Goal: Information Seeking & Learning: Find specific fact

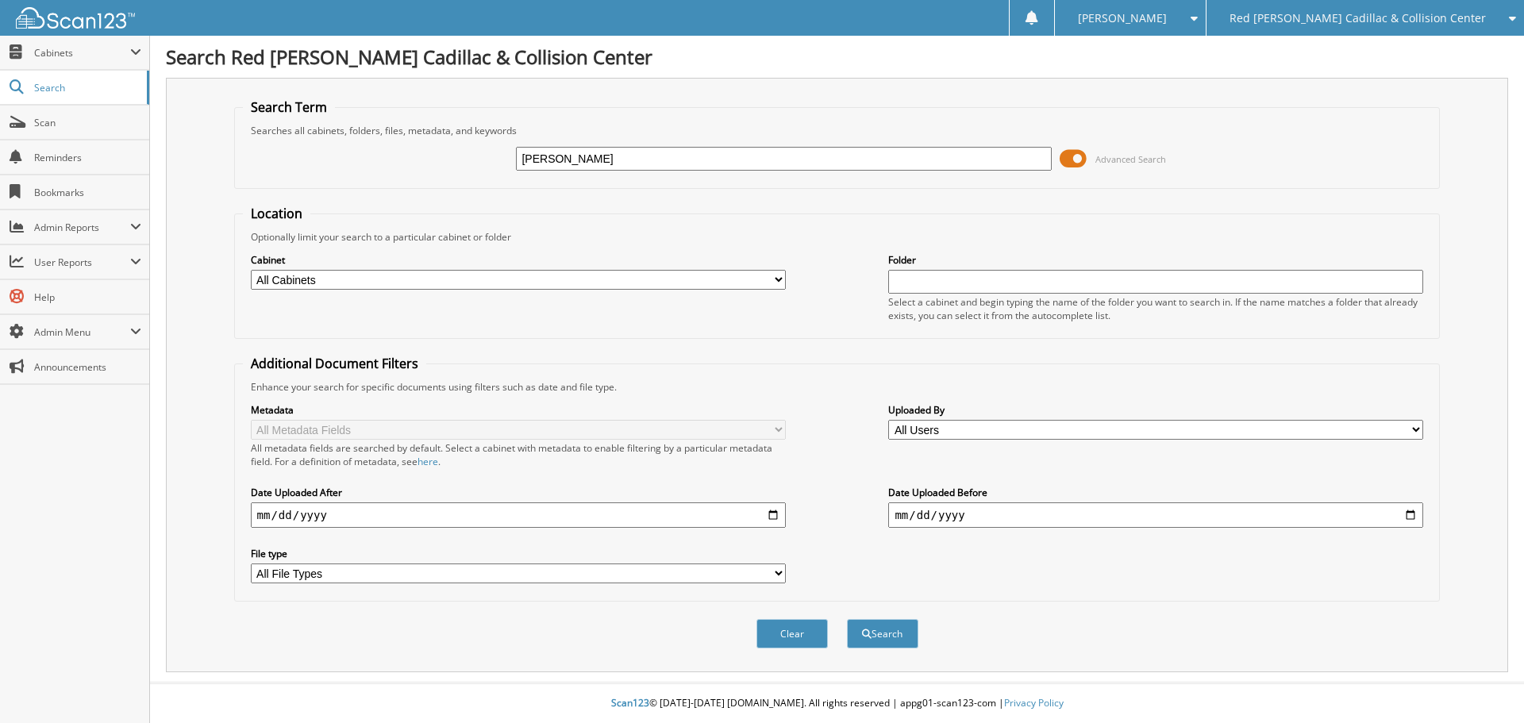
type input "[PERSON_NAME]"
click at [847, 619] on button "Search" at bounding box center [882, 633] width 71 height 29
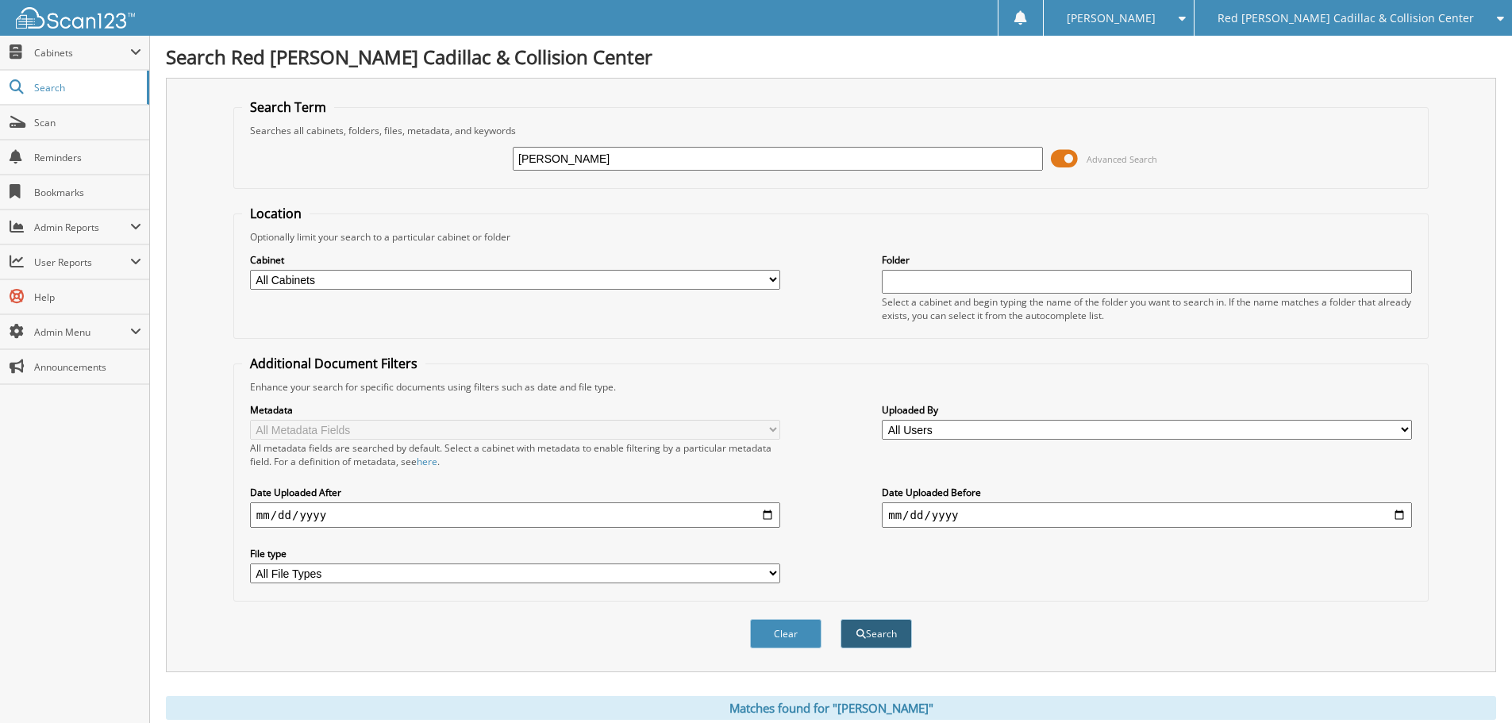
click at [880, 632] on button "Search" at bounding box center [876, 633] width 71 height 29
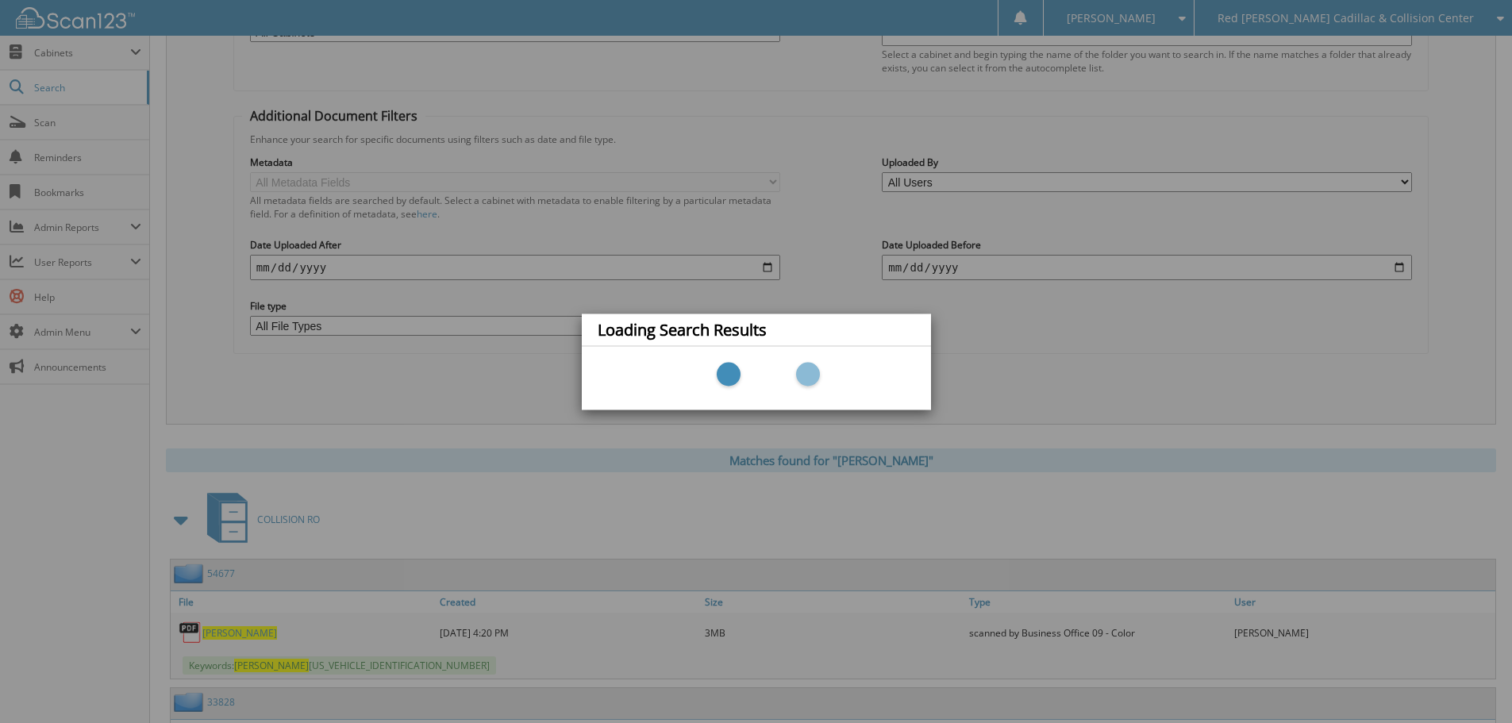
scroll to position [397, 0]
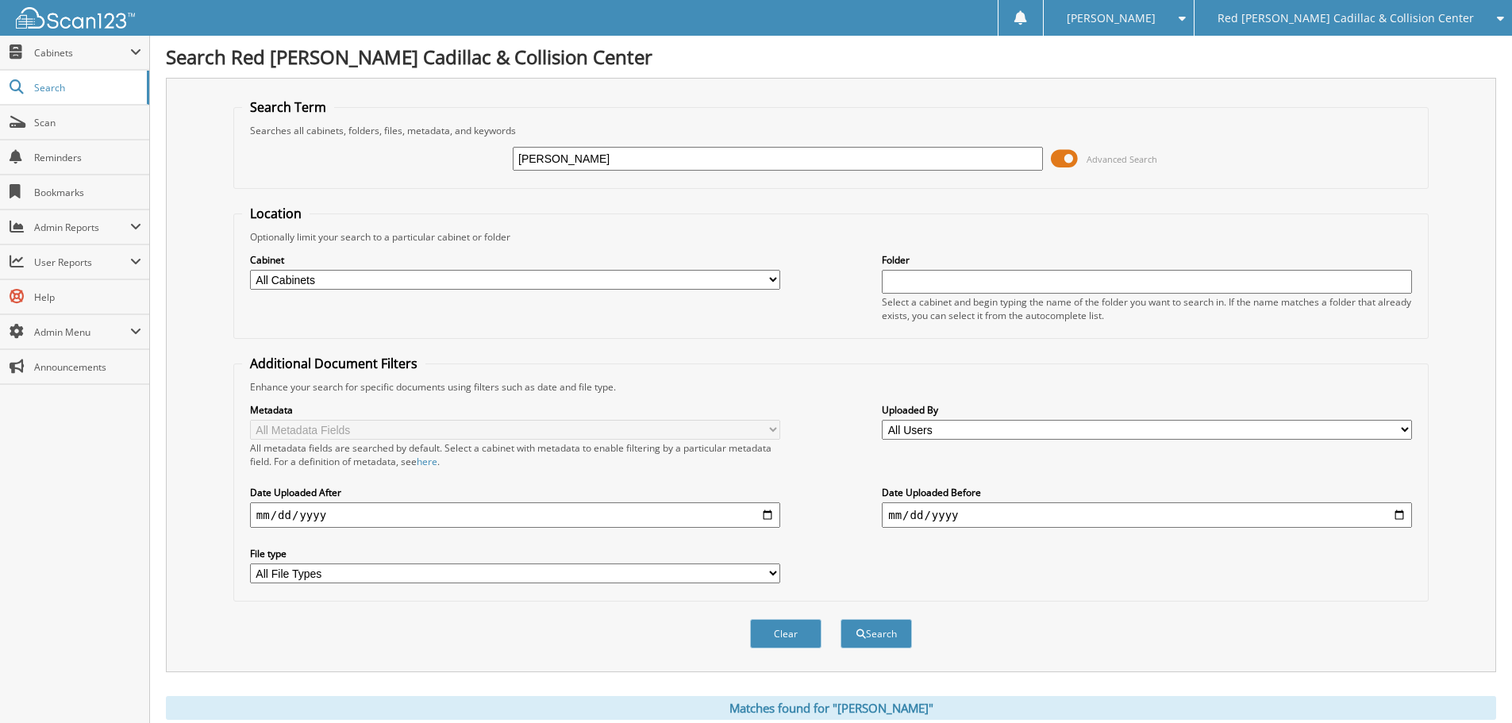
click at [772, 279] on select "All Cabinets ACTIVE EMPLOYEE FILES ACTIVE I-9 BANK TRANSACTIONS BANKS RECS CADI…" at bounding box center [515, 280] width 530 height 20
select select "372"
click at [250, 270] on select "All Cabinets ACTIVE EMPLOYEE FILES ACTIVE I-9 BANK TRANSACTIONS BANKS RECS CADI…" at bounding box center [515, 280] width 530 height 20
click at [882, 631] on button "Search" at bounding box center [876, 633] width 71 height 29
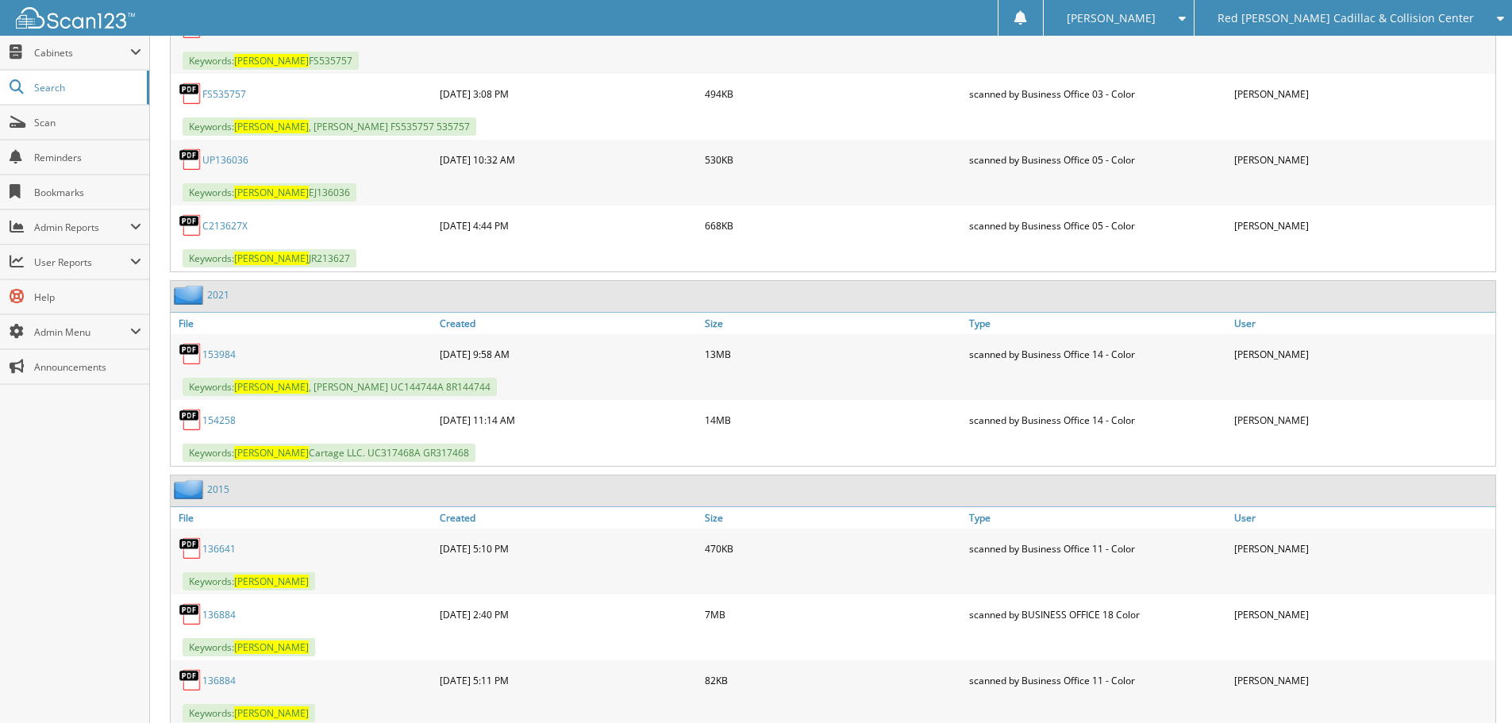
scroll to position [3255, 0]
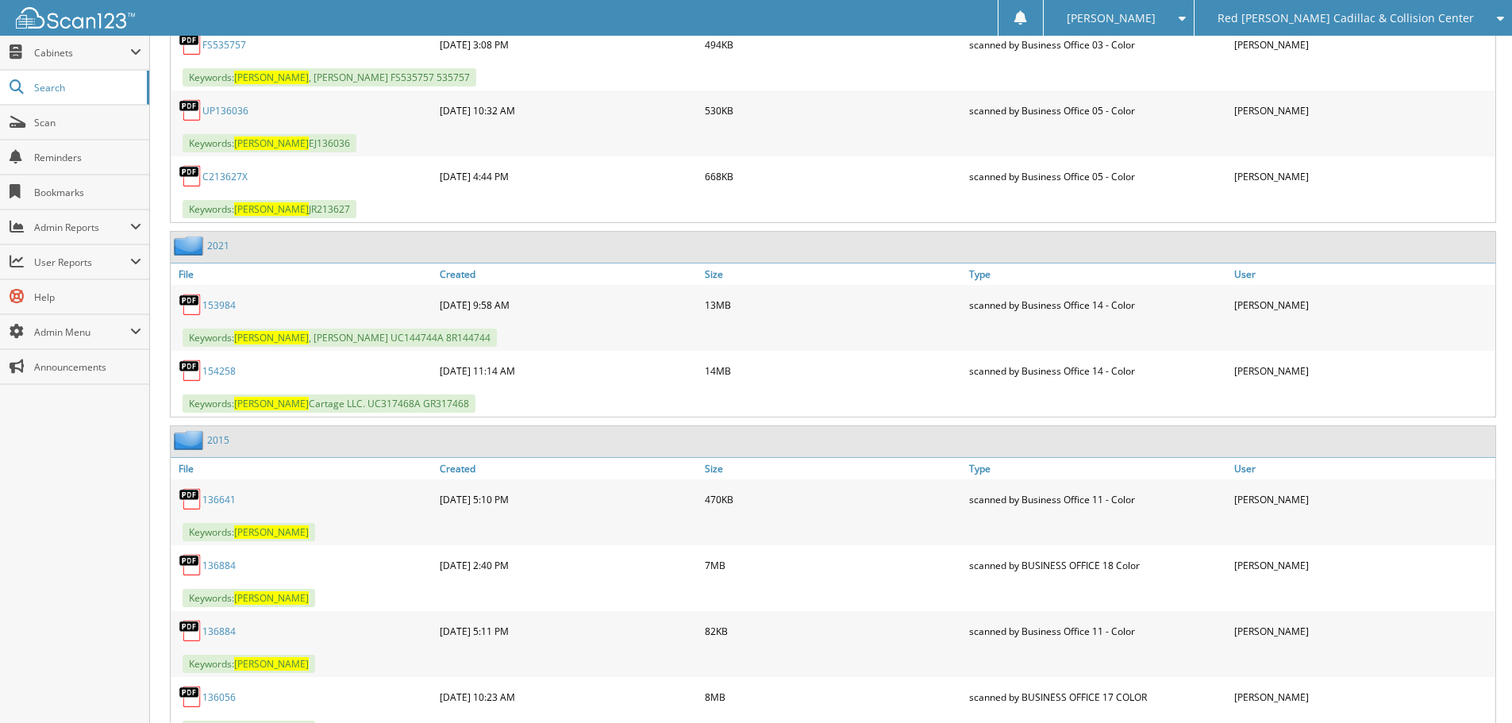
click at [225, 370] on link "154258" at bounding box center [218, 370] width 33 height 13
